Goal: Task Accomplishment & Management: Use online tool/utility

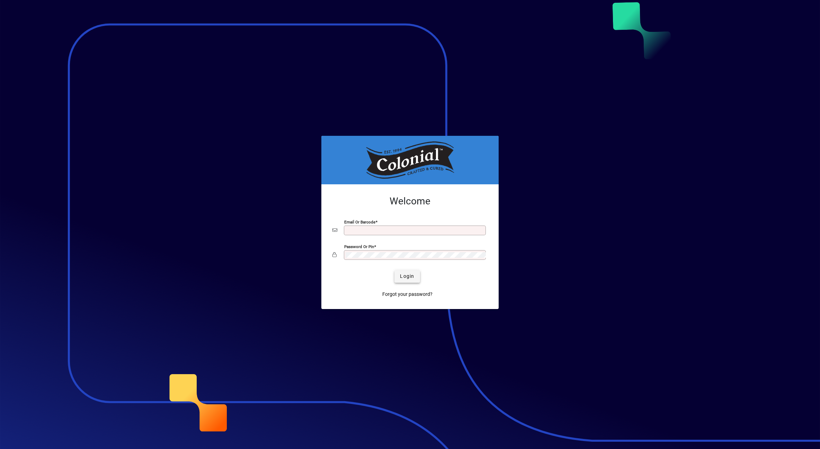
type input "**********"
click at [405, 275] on span "Login" at bounding box center [407, 276] width 14 height 7
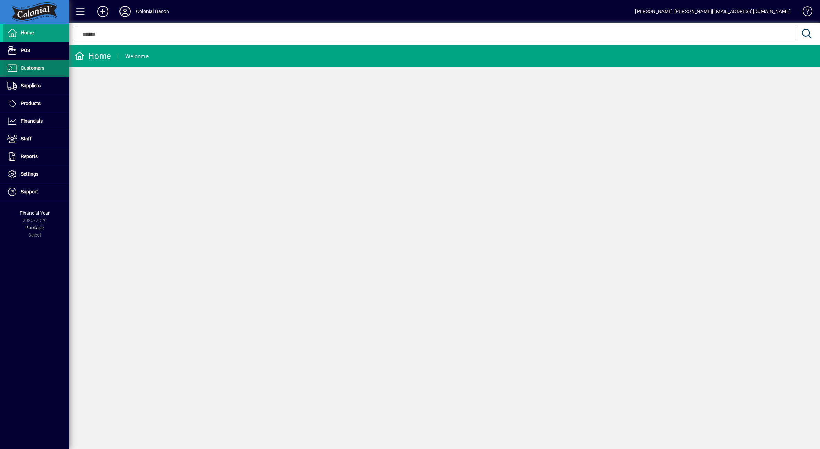
click at [25, 68] on span "Customers" at bounding box center [33, 68] width 24 height 6
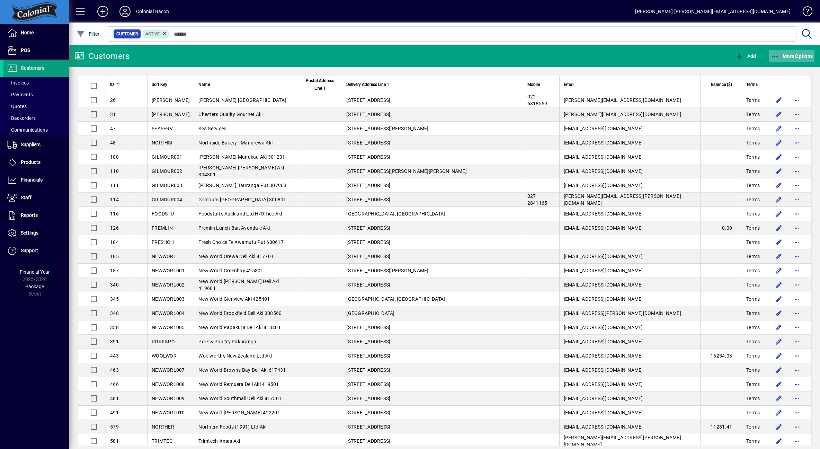
click at [797, 54] on span "More Options" at bounding box center [792, 56] width 42 height 6
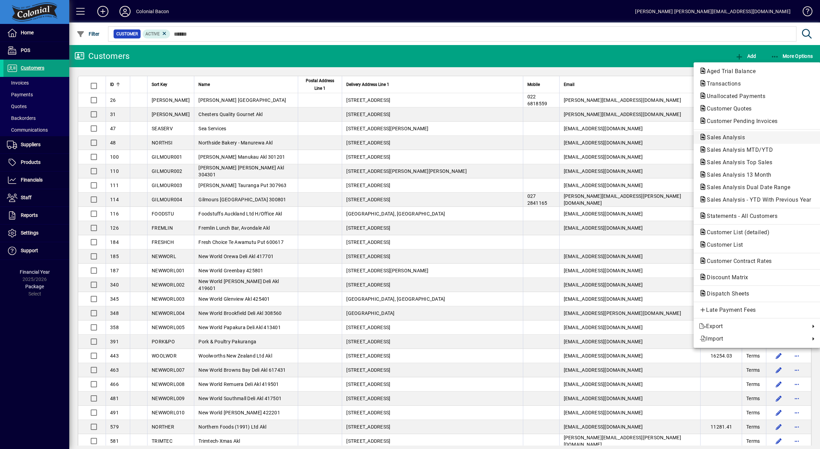
click at [742, 138] on span "Sales Analysis" at bounding box center [723, 137] width 49 height 7
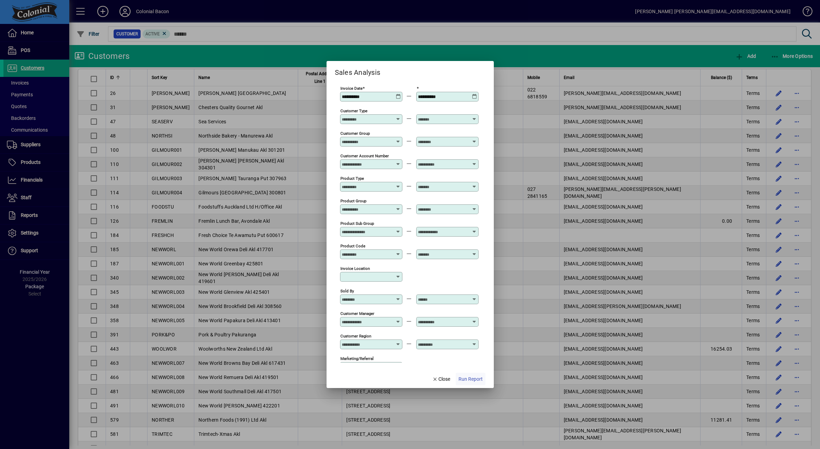
click at [466, 379] on span "Run Report" at bounding box center [471, 378] width 24 height 7
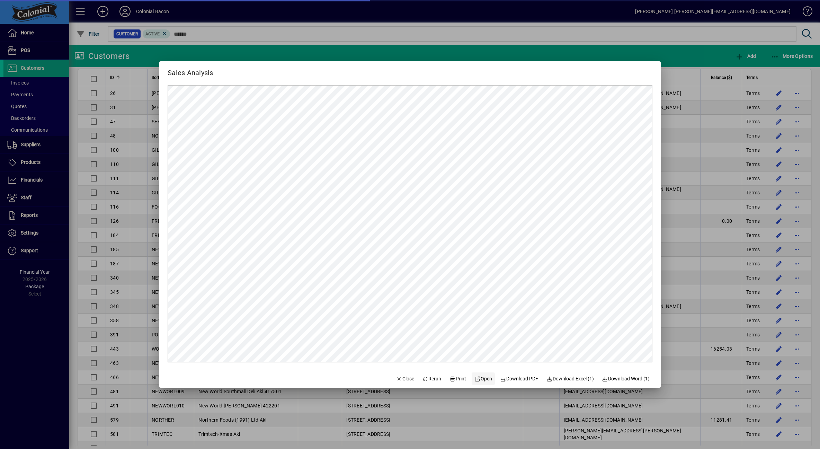
scroll to position [0, 0]
click at [405, 380] on span "Close" at bounding box center [405, 378] width 18 height 7
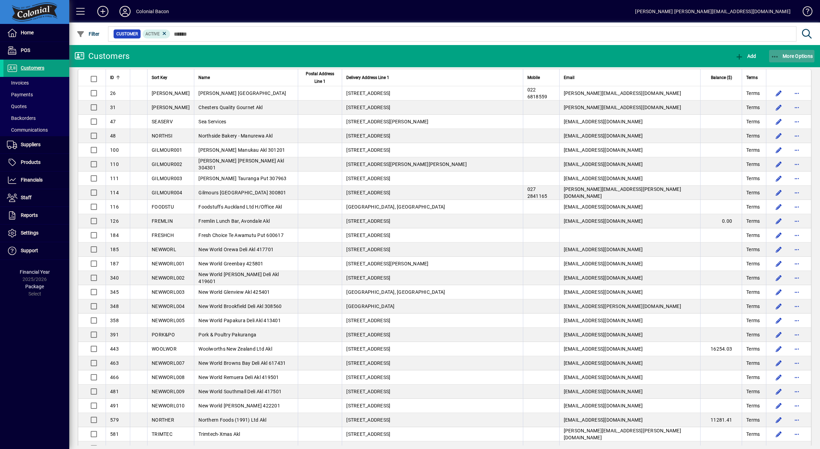
click at [789, 54] on span "More Options" at bounding box center [792, 56] width 42 height 6
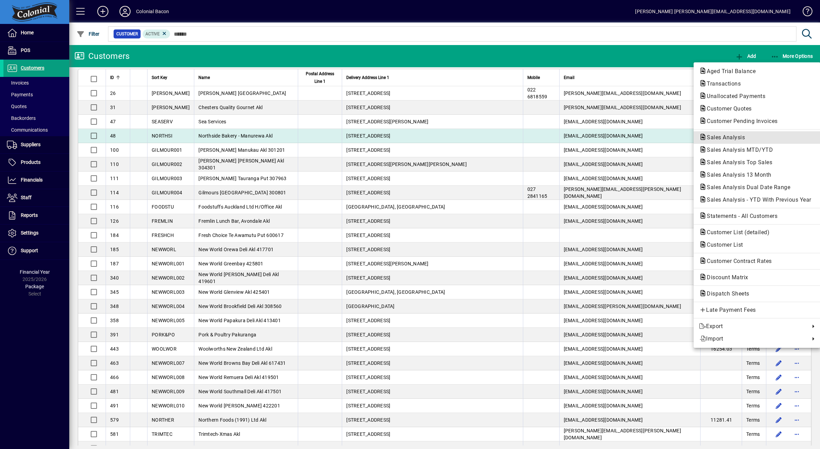
click at [735, 138] on span "Sales Analysis" at bounding box center [723, 137] width 49 height 7
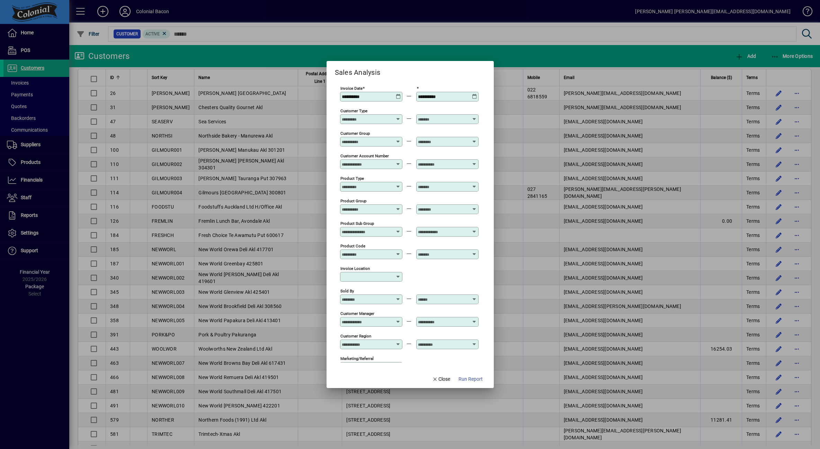
drag, startPoint x: 474, startPoint y: 379, endPoint x: 478, endPoint y: 376, distance: 4.7
click at [474, 379] on span "Run Report" at bounding box center [471, 378] width 24 height 7
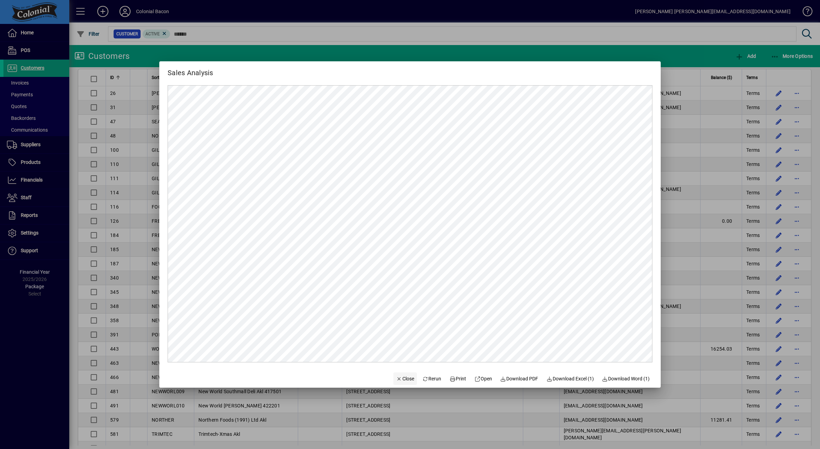
click at [400, 379] on span "Close" at bounding box center [405, 378] width 18 height 7
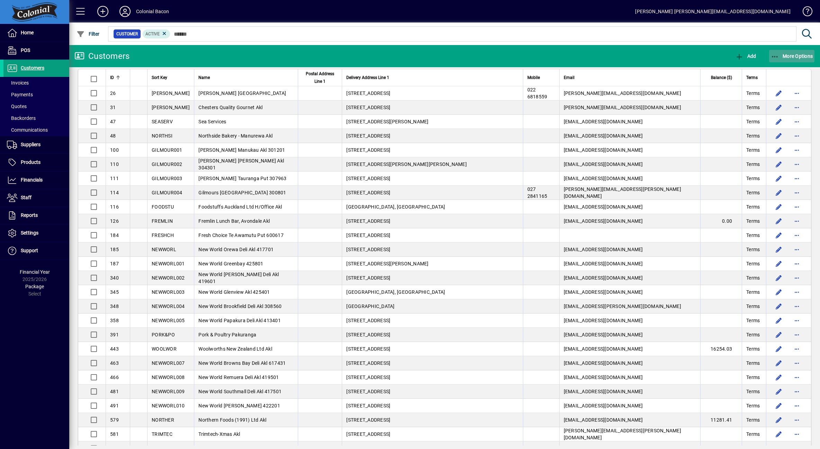
click at [797, 53] on span "button" at bounding box center [792, 56] width 46 height 17
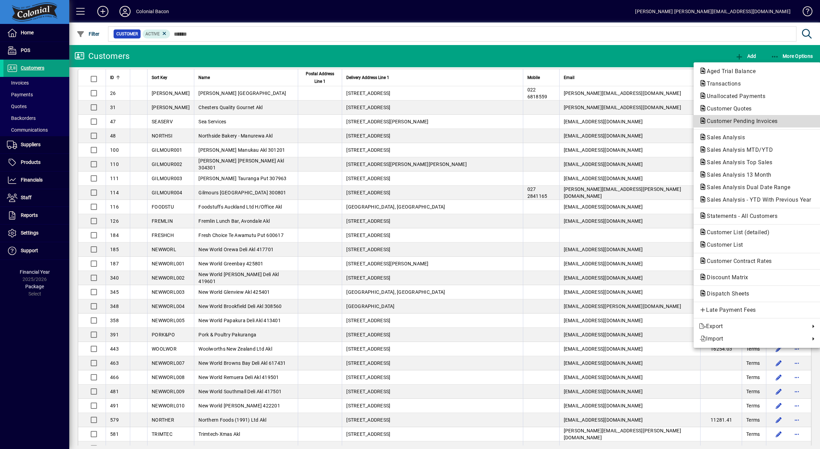
click at [755, 120] on span "Customer Pending Invoices" at bounding box center [740, 121] width 82 height 7
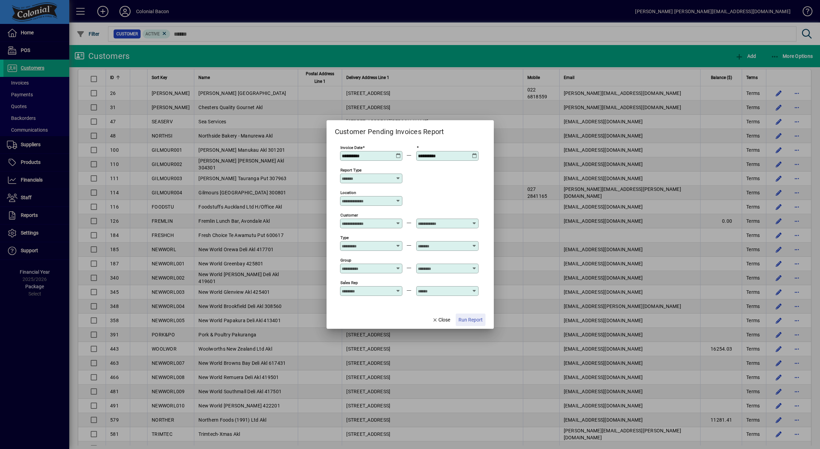
click at [467, 319] on span "Run Report" at bounding box center [471, 319] width 24 height 7
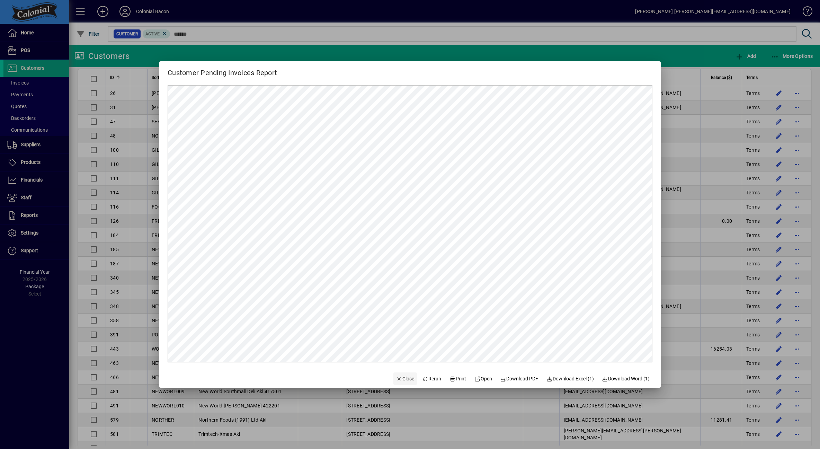
click at [398, 381] on span "Close" at bounding box center [405, 378] width 18 height 7
